Goal: Information Seeking & Learning: Learn about a topic

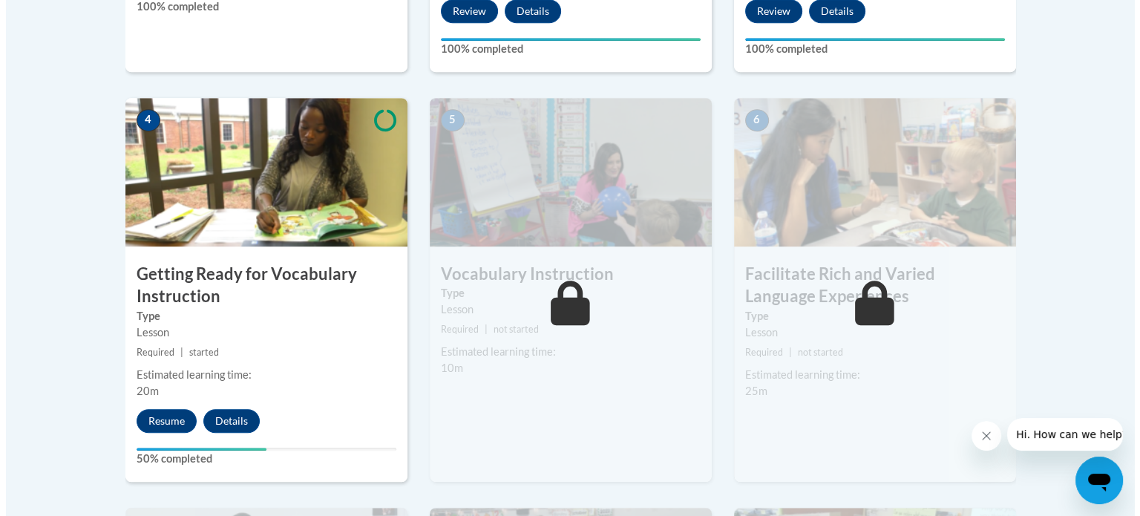
scroll to position [810, 0]
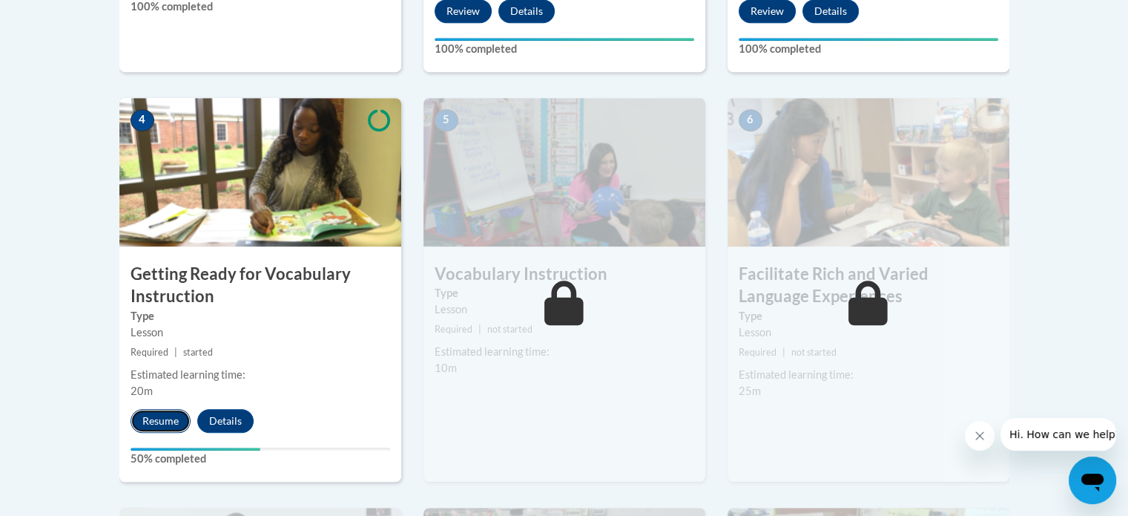
click at [162, 415] on button "Resume" at bounding box center [161, 421] width 60 height 24
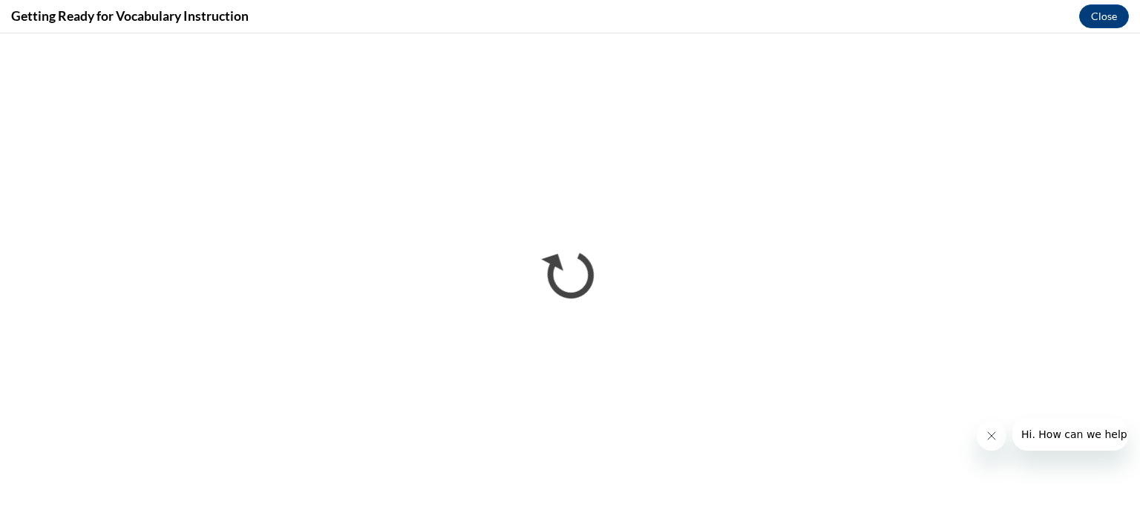
scroll to position [0, 0]
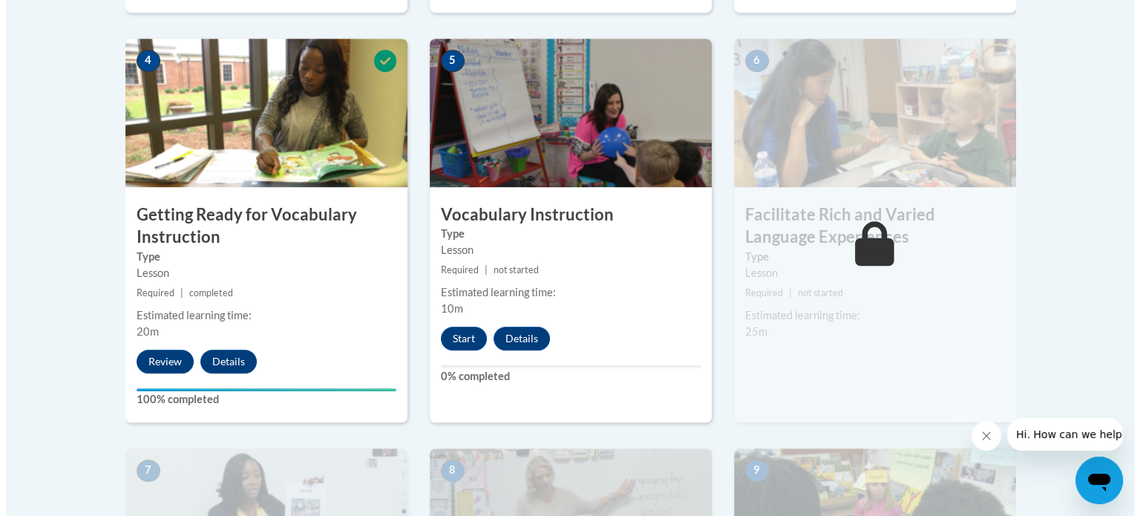
scroll to position [868, 0]
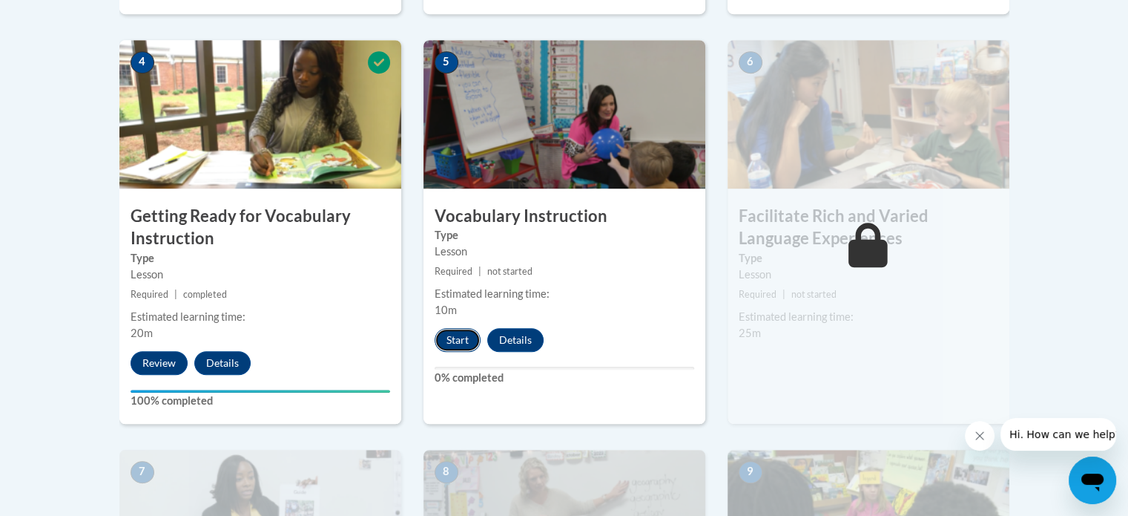
click at [459, 346] on button "Start" at bounding box center [458, 340] width 46 height 24
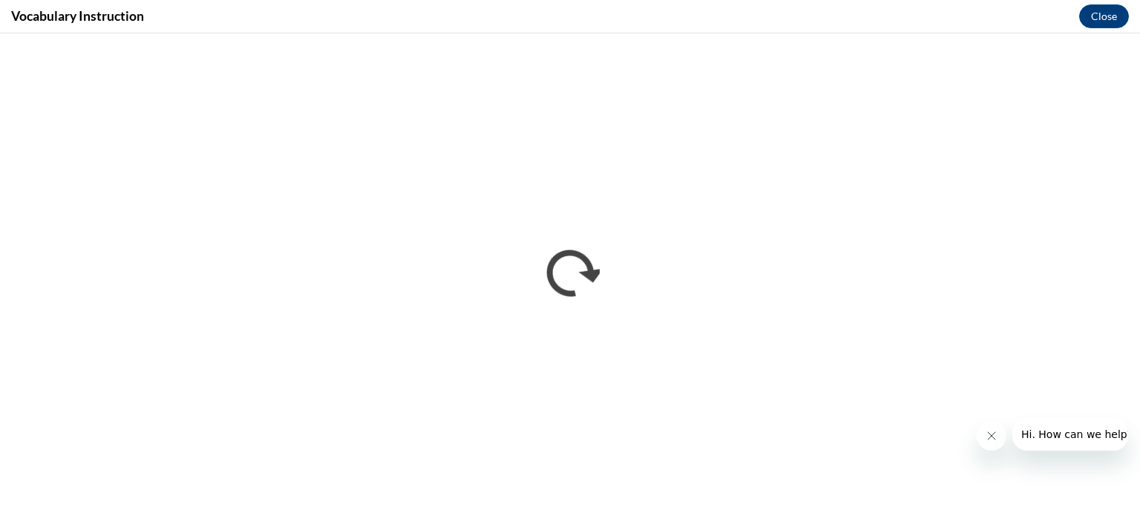
scroll to position [0, 0]
